Goal: Find specific page/section

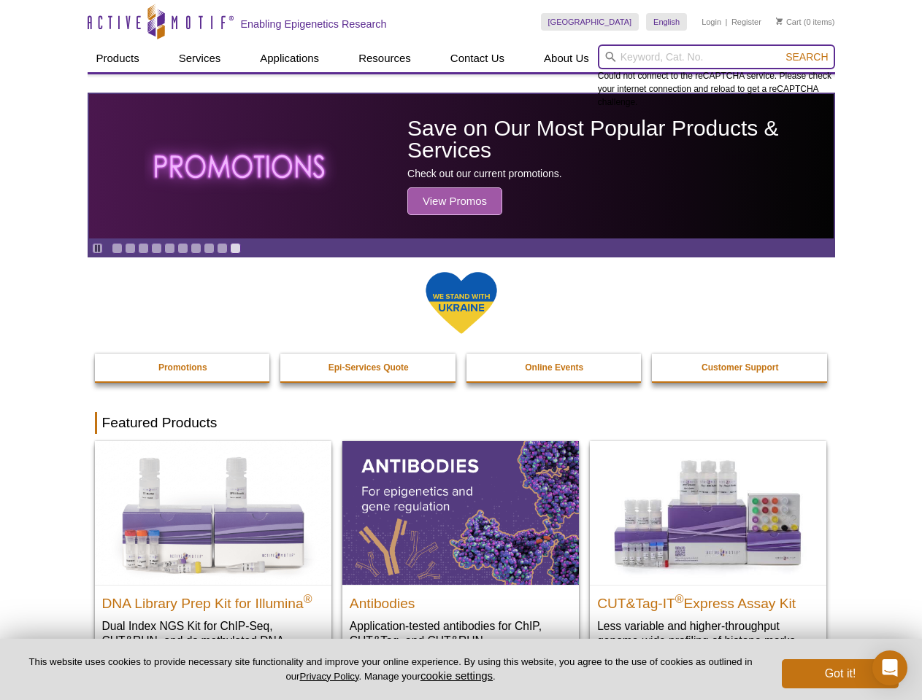
click at [716, 57] on input "search" at bounding box center [716, 57] width 237 height 25
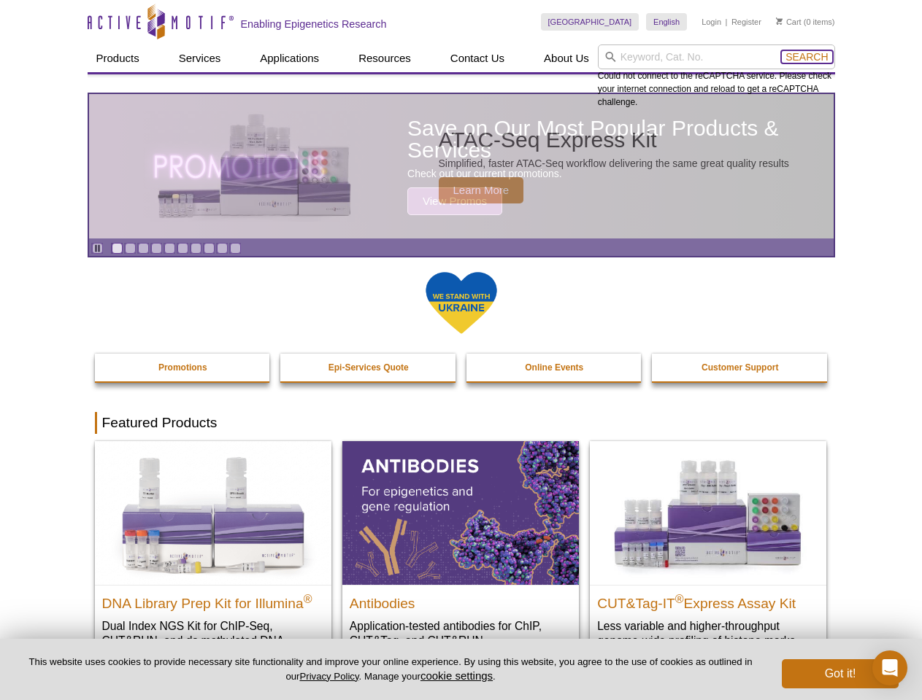
click at [806, 57] on span "Search" at bounding box center [806, 57] width 42 height 12
click at [97, 248] on icon "Pause" at bounding box center [97, 248] width 9 height 9
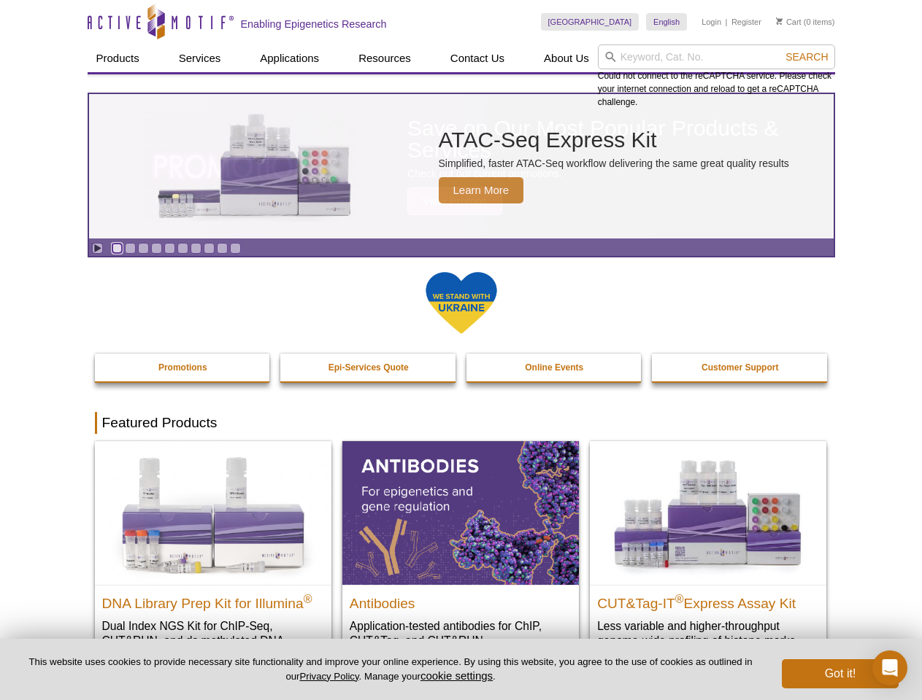
click at [117, 248] on link "Go to slide 1" at bounding box center [117, 248] width 11 height 11
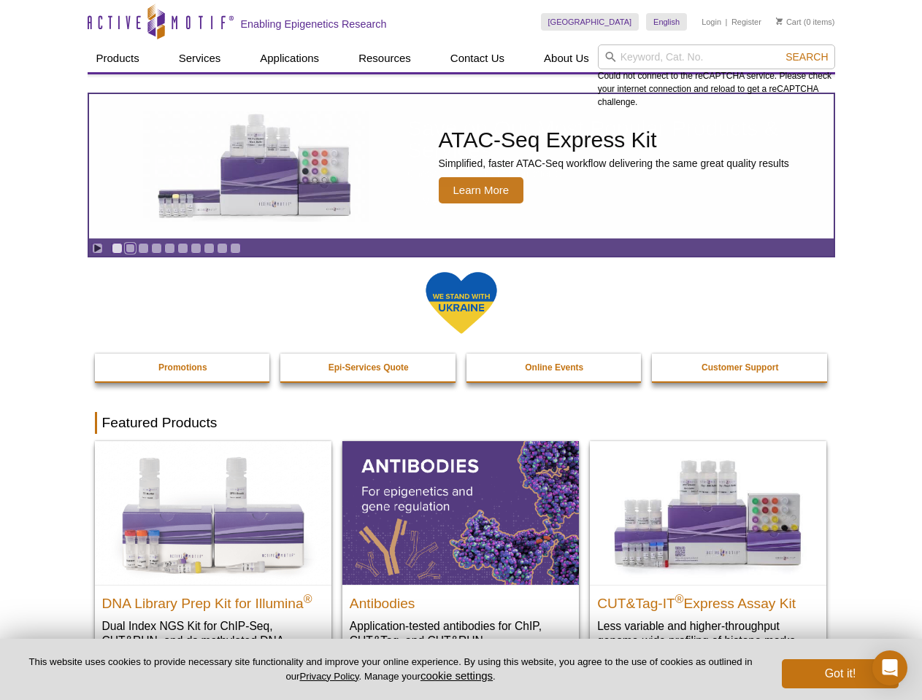
click at [130, 248] on link "Go to slide 2" at bounding box center [130, 248] width 11 height 11
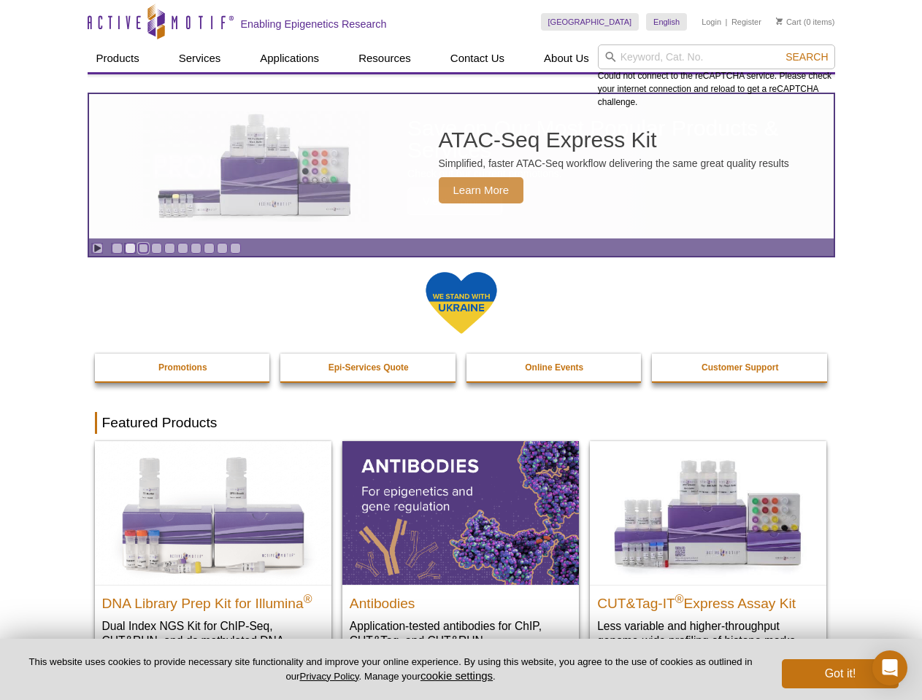
click at [143, 248] on link "Go to slide 3" at bounding box center [143, 248] width 11 height 11
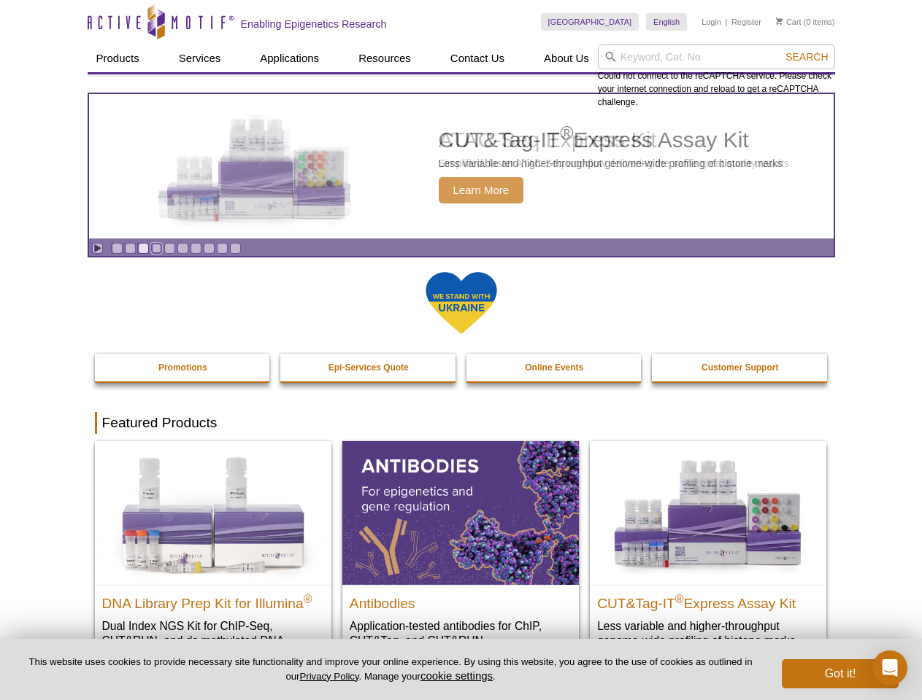
click at [156, 248] on link "Go to slide 4" at bounding box center [156, 248] width 11 height 11
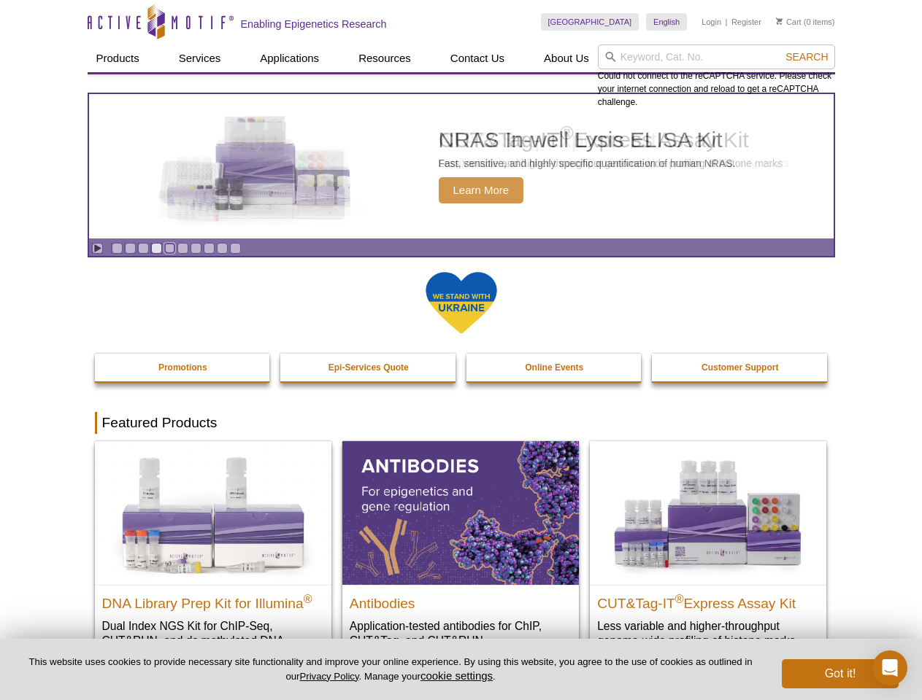
click at [169, 248] on link "Go to slide 5" at bounding box center [169, 248] width 11 height 11
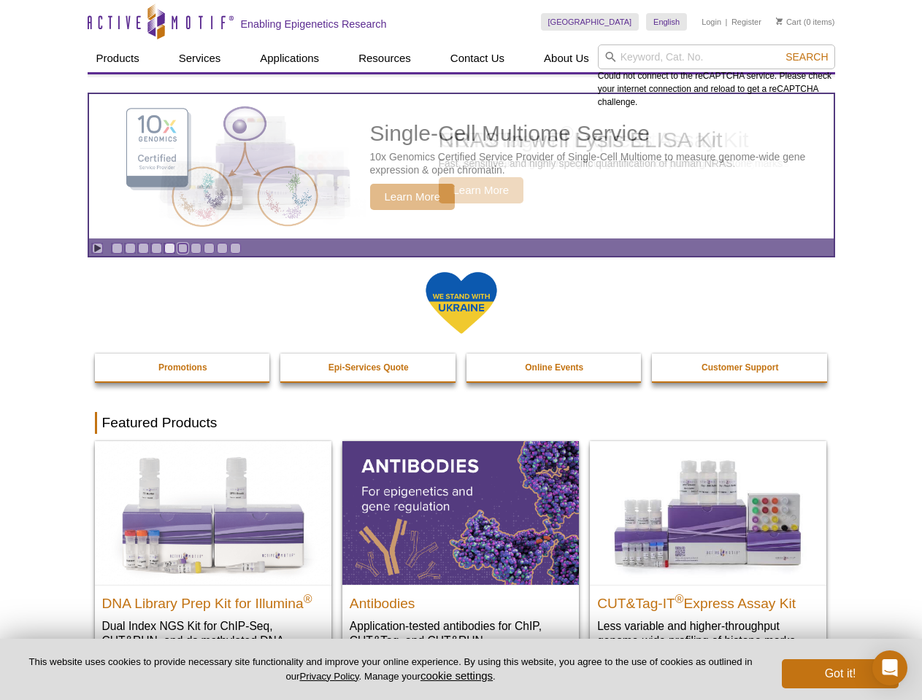
click at [182, 248] on link "Go to slide 6" at bounding box center [182, 248] width 11 height 11
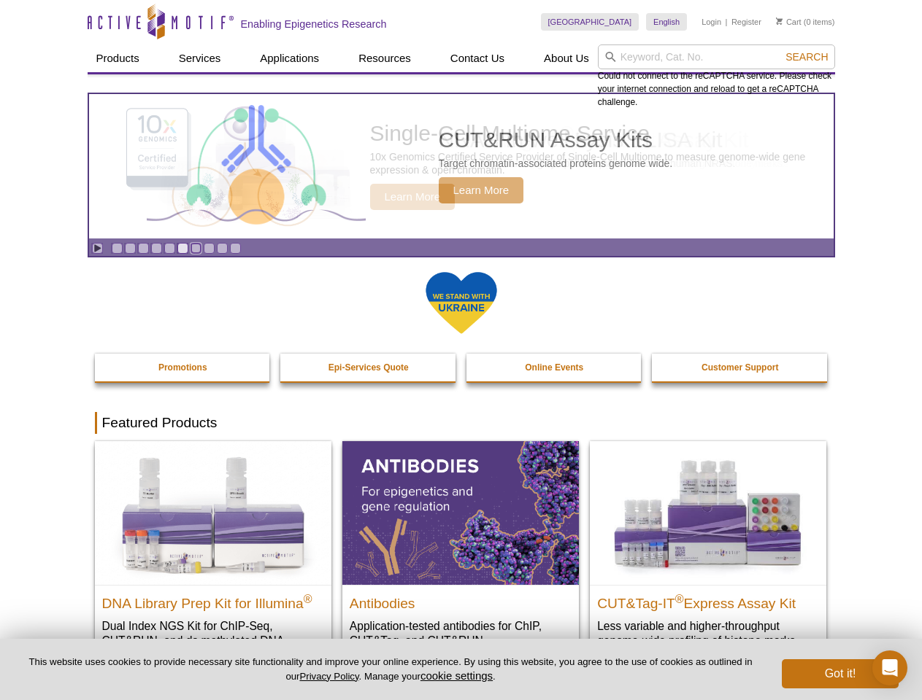
click at [196, 248] on link "Go to slide 7" at bounding box center [195, 248] width 11 height 11
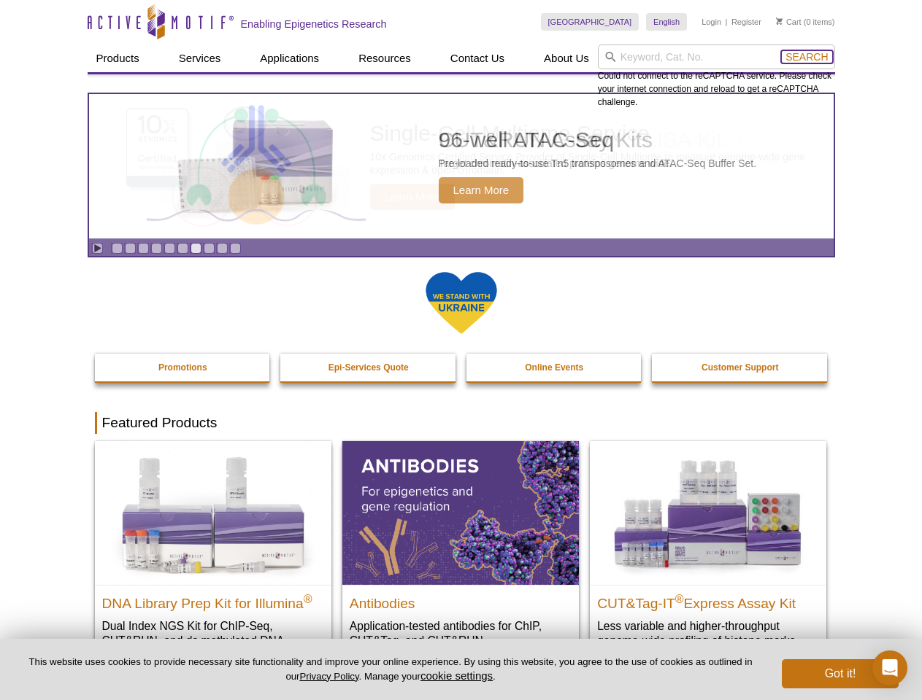
click at [806, 57] on span "Search" at bounding box center [806, 57] width 42 height 12
